Goal: Task Accomplishment & Management: Use online tool/utility

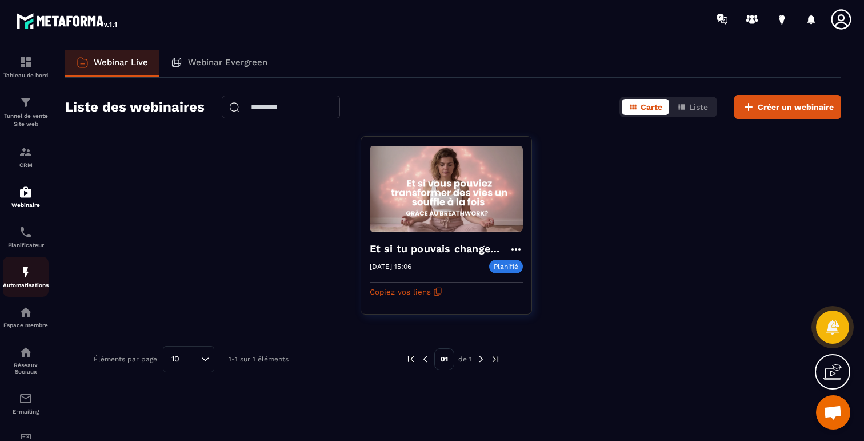
click at [33, 281] on div "Automatisations" at bounding box center [26, 276] width 46 height 23
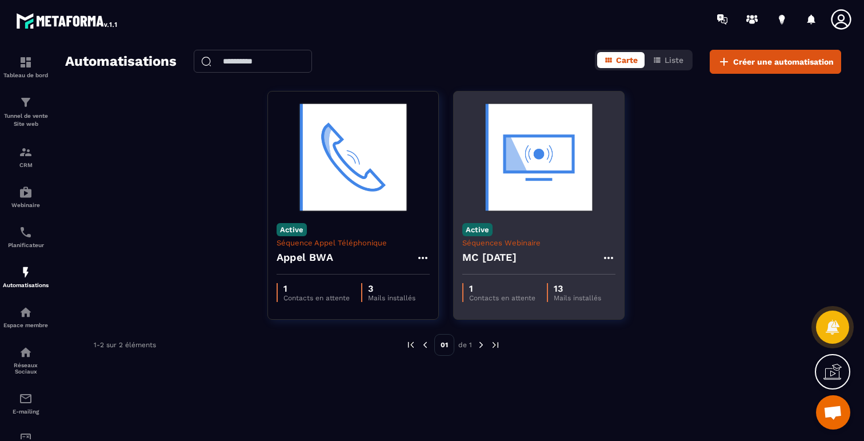
click at [493, 252] on h4 "MC [DATE]" at bounding box center [489, 257] width 54 height 16
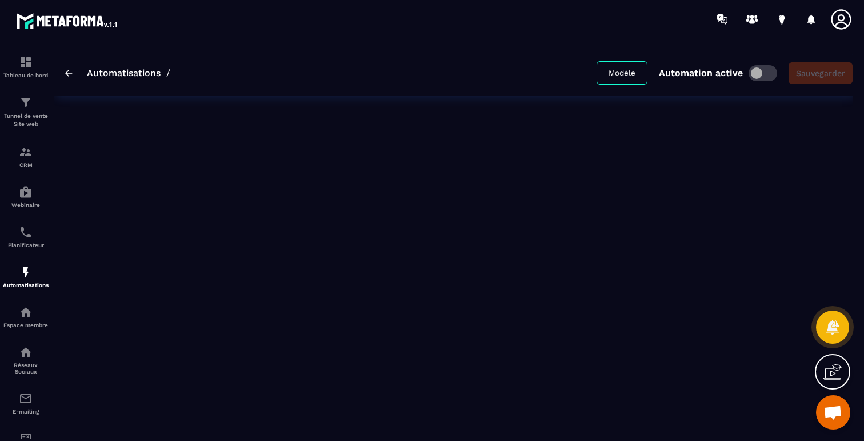
type input "**********"
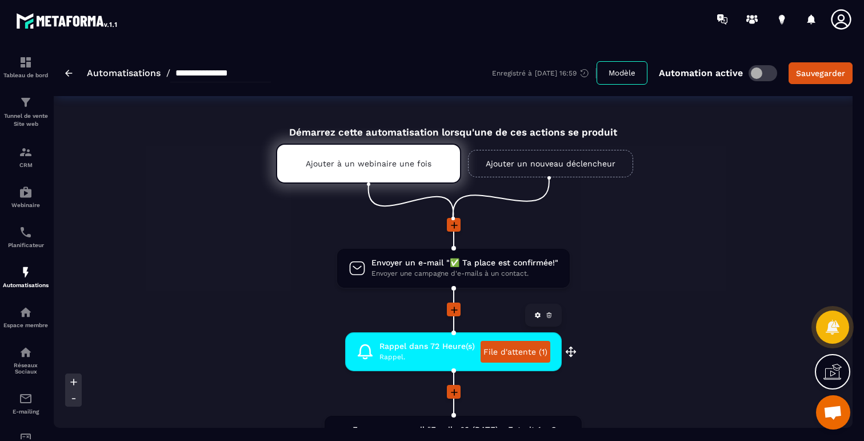
click at [529, 351] on link "File d'attente (1)" at bounding box center [516, 352] width 70 height 22
